Goal: Task Accomplishment & Management: Complete application form

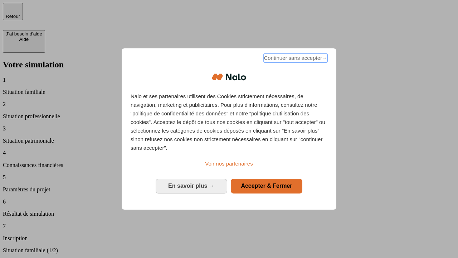
click at [295, 59] on span "Continuer sans accepter →" at bounding box center [296, 58] width 64 height 9
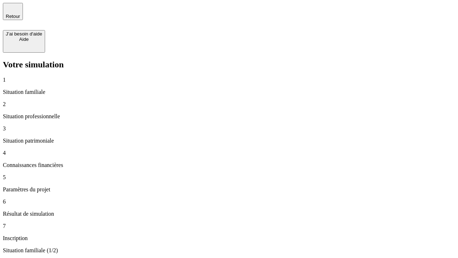
type input "30 000"
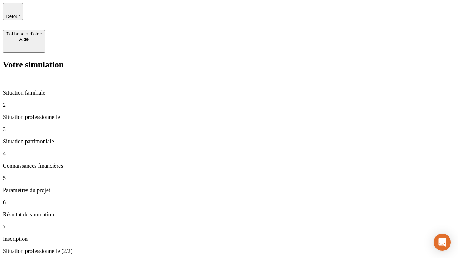
type input "1 000"
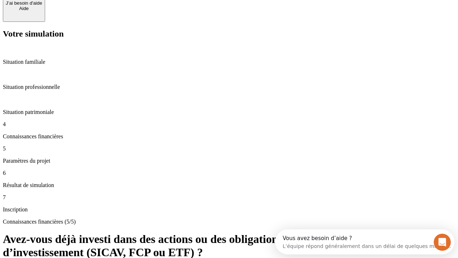
scroll to position [52, 0]
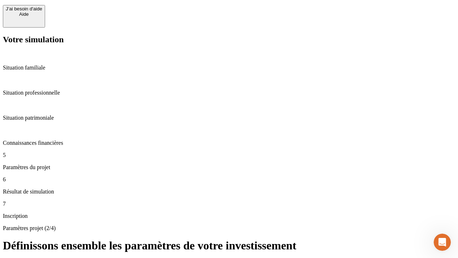
scroll to position [19, 0]
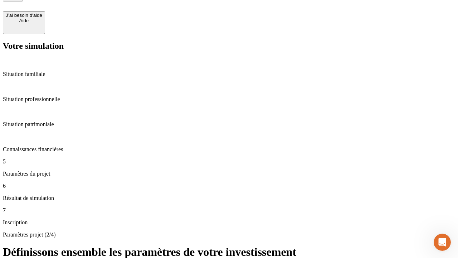
type input "65"
type input "5 000"
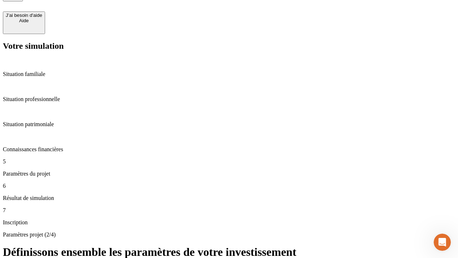
type input "640"
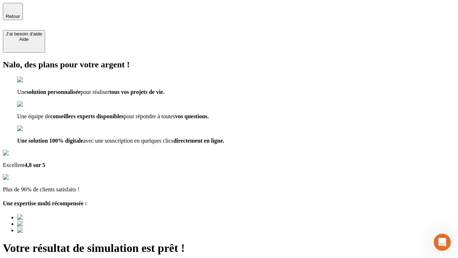
type input "[EMAIL_ADDRESS][DOMAIN_NAME]"
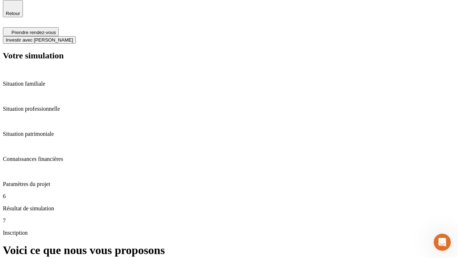
click at [73, 37] on span "Investir avec [PERSON_NAME]" at bounding box center [39, 39] width 67 height 5
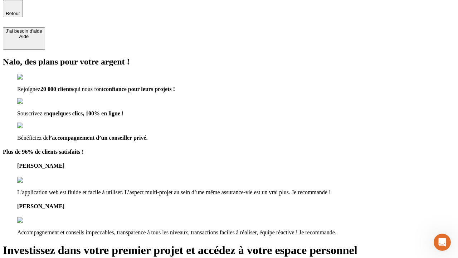
scroll to position [2, 0]
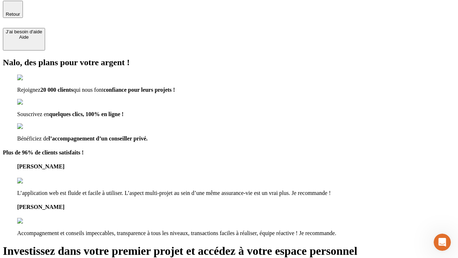
type input "[PERSON_NAME][EMAIL_ADDRESS][DOMAIN_NAME]"
